Goal: Register for event/course

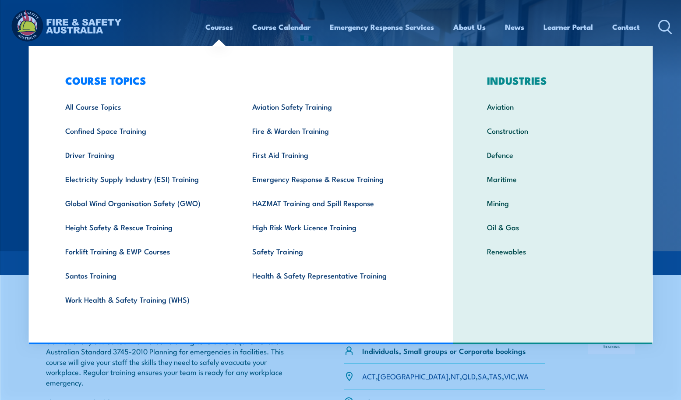
click at [220, 30] on link "Courses" at bounding box center [219, 26] width 28 height 23
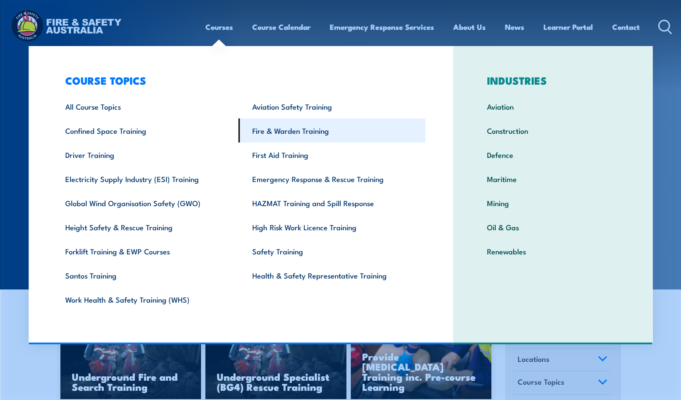
click at [266, 131] on link "Fire & Warden Training" at bounding box center [332, 130] width 187 height 24
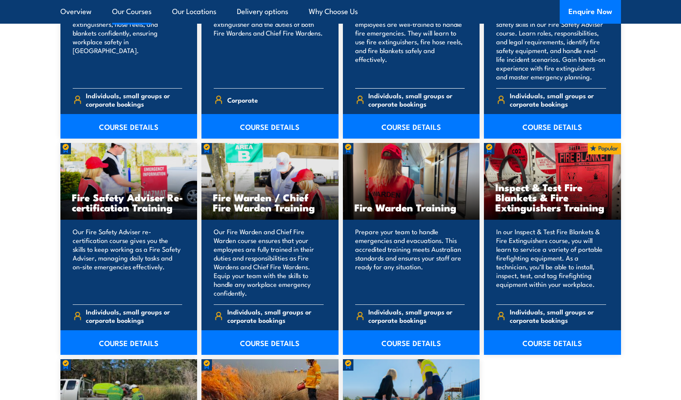
scroll to position [1095, 0]
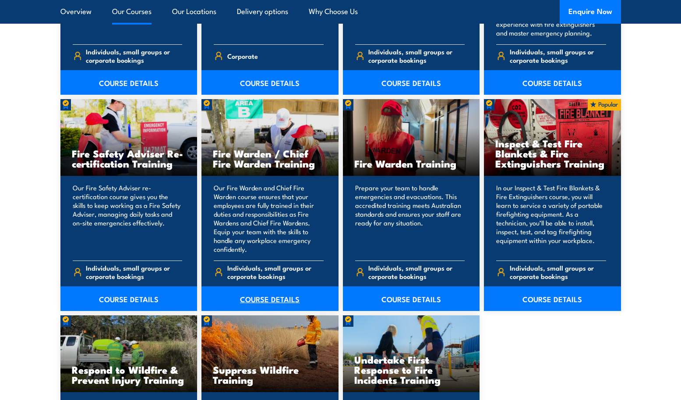
click at [263, 296] on link "COURSE DETAILS" at bounding box center [270, 298] width 137 height 25
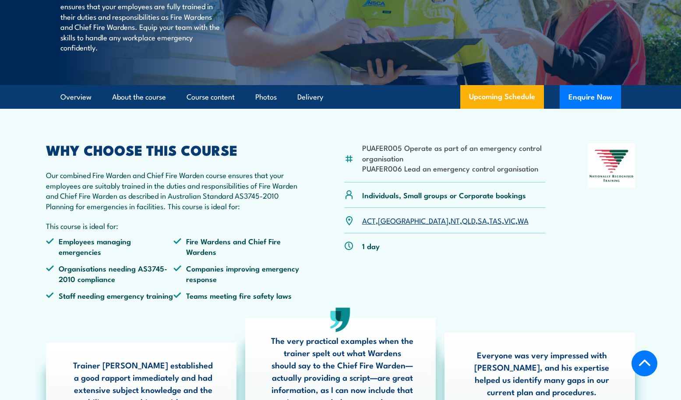
scroll to position [219, 0]
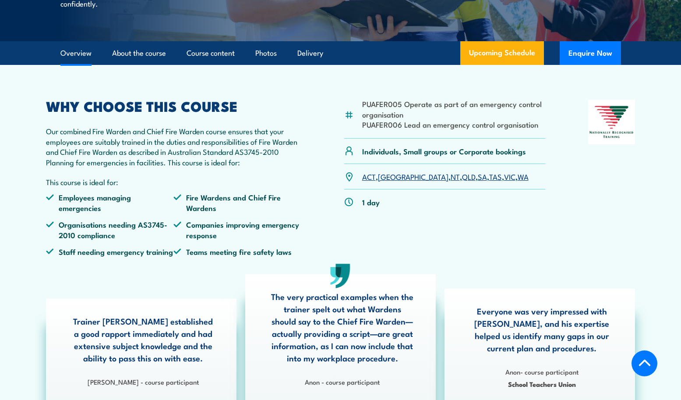
click at [462, 181] on link "QLD" at bounding box center [469, 176] width 14 height 11
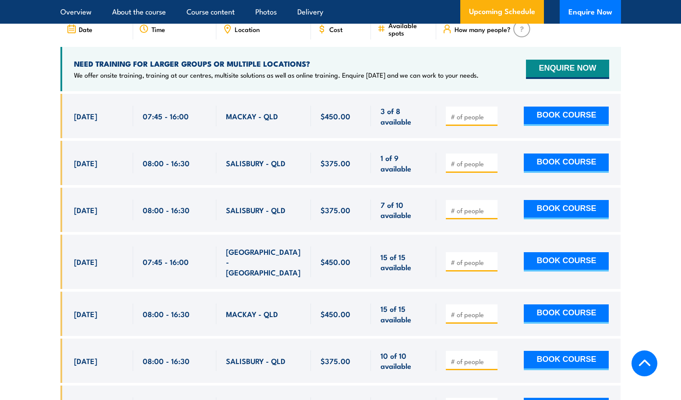
scroll to position [1552, 0]
